Goal: Find specific fact: Find specific fact

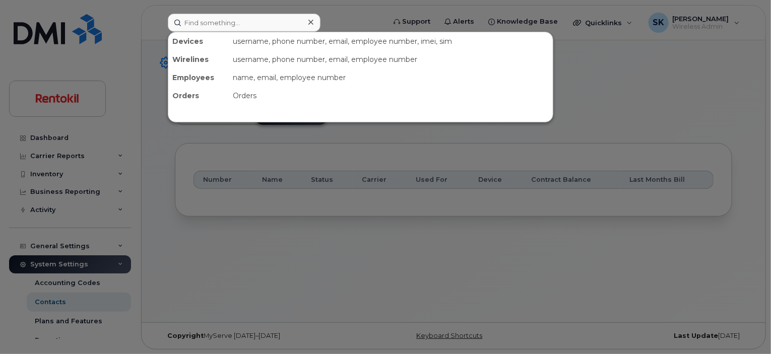
scroll to position [30, 0]
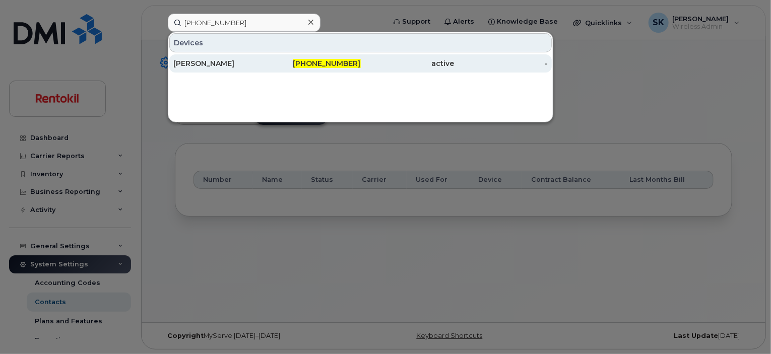
type input "[PHONE_NUMBER]"
click at [230, 62] on div "[PERSON_NAME]" at bounding box center [220, 63] width 94 height 10
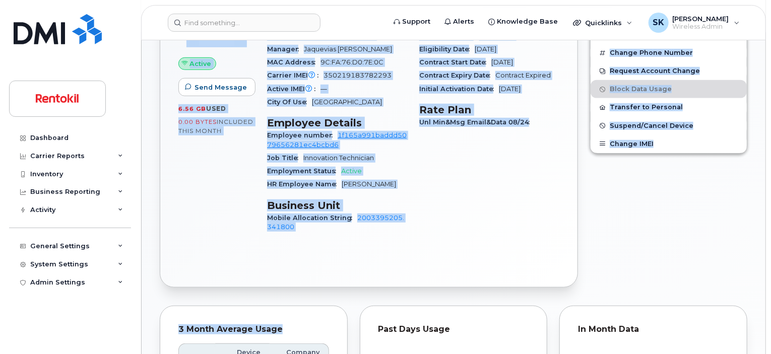
scroll to position [319, 0]
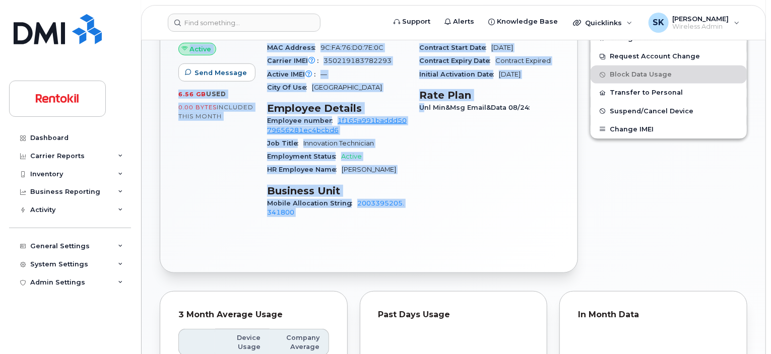
drag, startPoint x: 178, startPoint y: 107, endPoint x: 424, endPoint y: 209, distance: 266.2
click at [424, 209] on div "[PHONE_NUMBER] Last updated [DATE] Active Send Message 6.56 GB  used 0.00 Bytes…" at bounding box center [369, 95] width 418 height 356
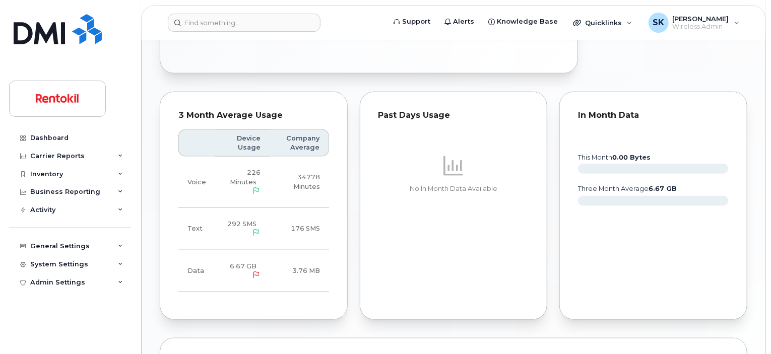
scroll to position [521, 0]
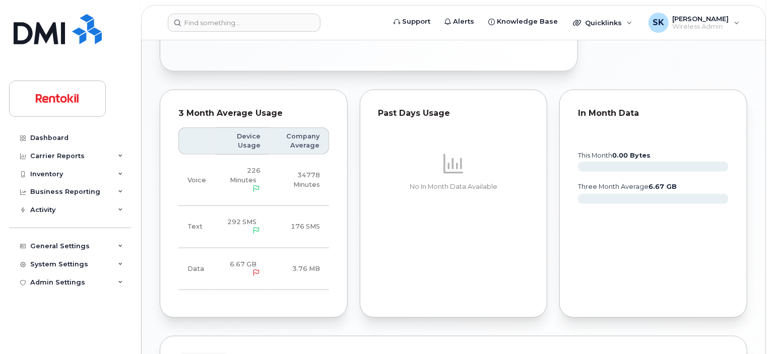
copy div "[PHONE_NUMBER] Last updated [DATE] Active Send Message 6.56 GB  used 0.00 Bytes…"
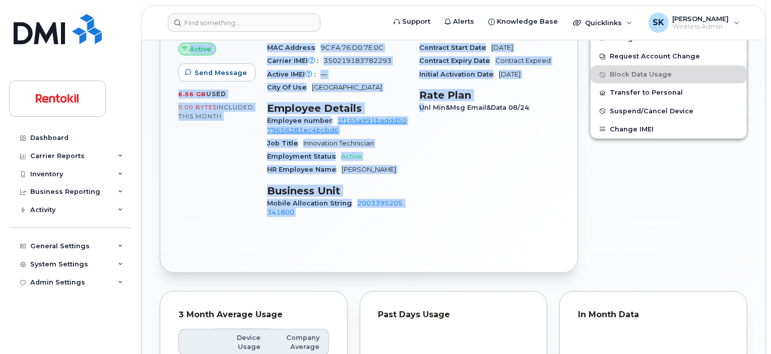
scroll to position [269, 0]
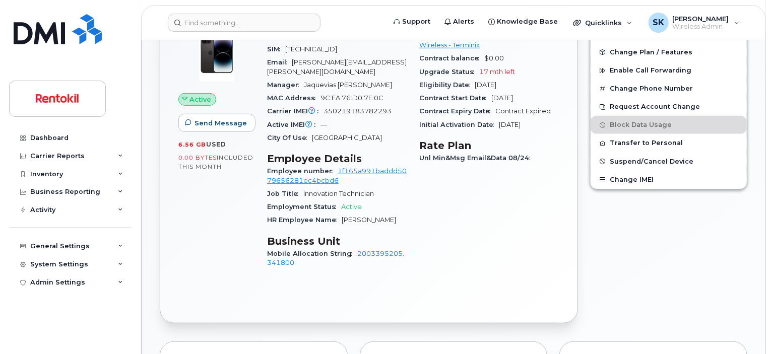
click at [455, 184] on div "Carrier Details Account 221546612-00004 - Verizon Wireless - Terminix Contract …" at bounding box center [489, 148] width 152 height 272
drag, startPoint x: 539, startPoint y: 158, endPoint x: 417, endPoint y: 161, distance: 122.4
click at [417, 161] on div "Carrier Details Account 221546612-00004 - Verizon Wireless - Terminix Contract …" at bounding box center [489, 148] width 152 height 272
copy span "Unl Min&Msg Email&Data 08/24"
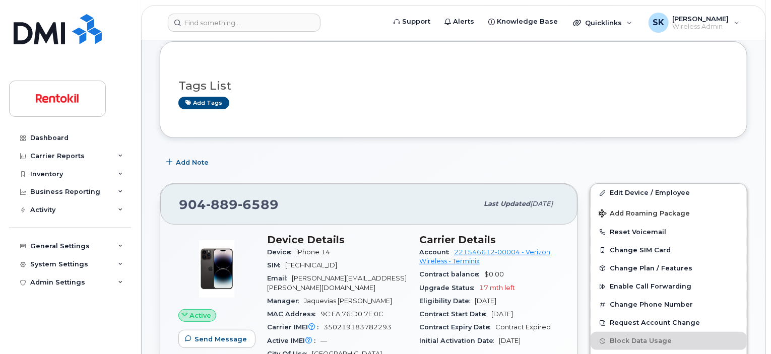
scroll to position [50, 0]
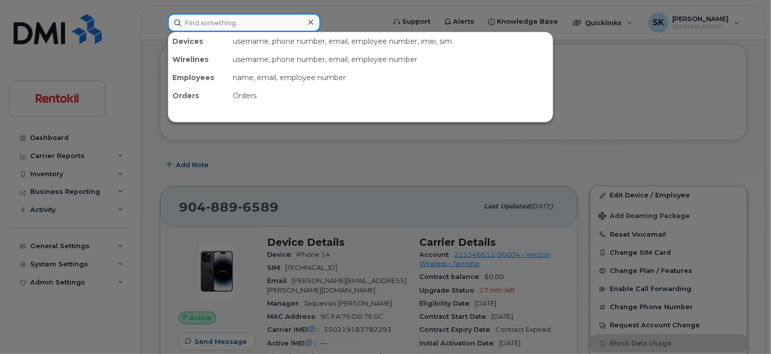
click at [204, 25] on input at bounding box center [244, 23] width 153 height 18
paste input "904-219-2313"
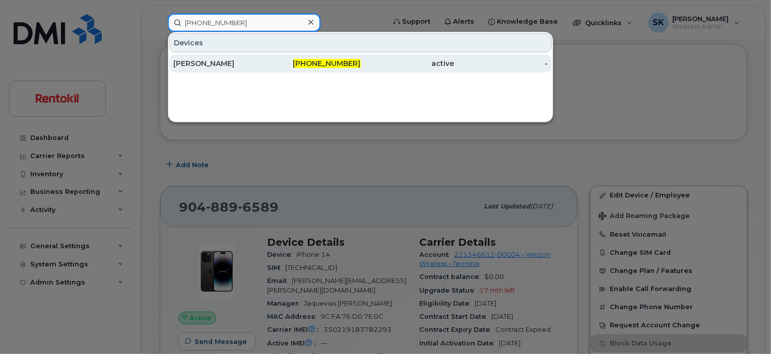
type input "904-219-2313"
click at [208, 65] on div "GREG A NOWLIN" at bounding box center [220, 63] width 94 height 10
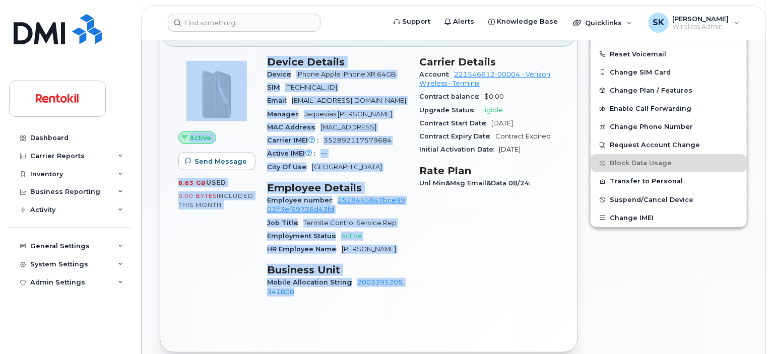
scroll to position [359, 0]
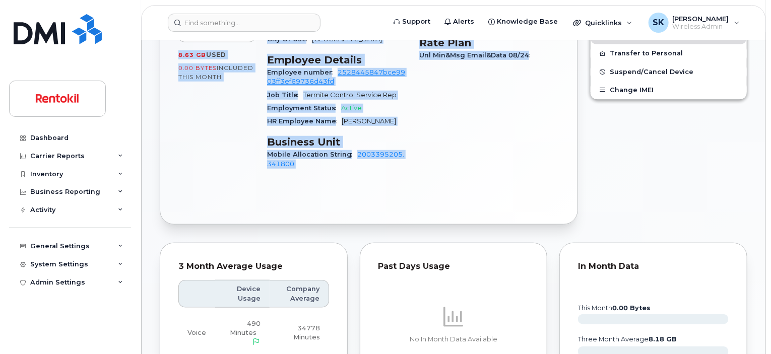
drag, startPoint x: 177, startPoint y: 67, endPoint x: 531, endPoint y: 82, distance: 354.9
copy div "GREG A NOWLIN Active Tags List Add tags Add Note 904 219 2313 Last updated Sep …"
